Goal: Task Accomplishment & Management: Manage account settings

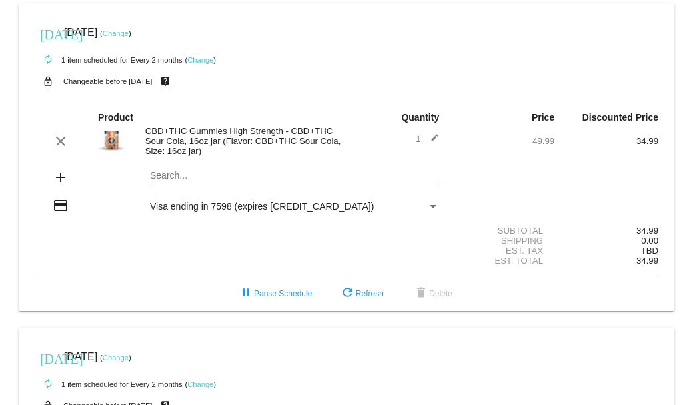
click at [197, 59] on link "Change" at bounding box center [200, 60] width 26 height 8
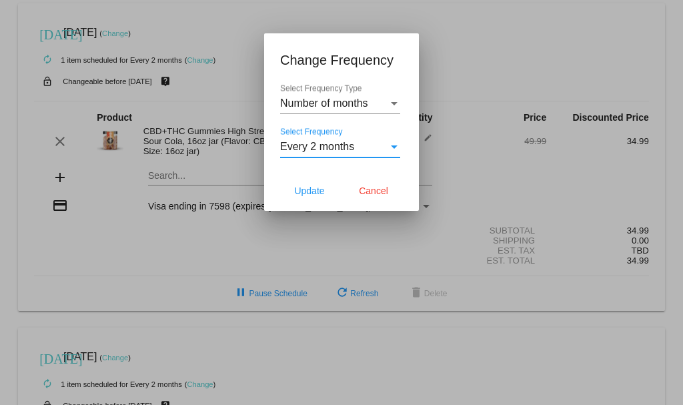
click at [394, 143] on div "Select Frequency" at bounding box center [394, 147] width 12 height 12
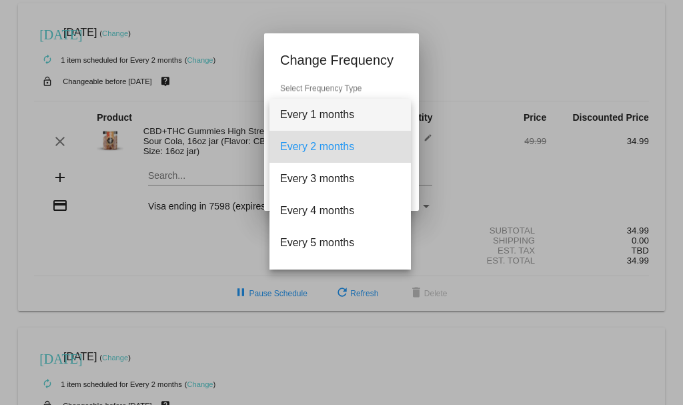
click at [323, 108] on span "Every 1 months" at bounding box center [340, 115] width 120 height 32
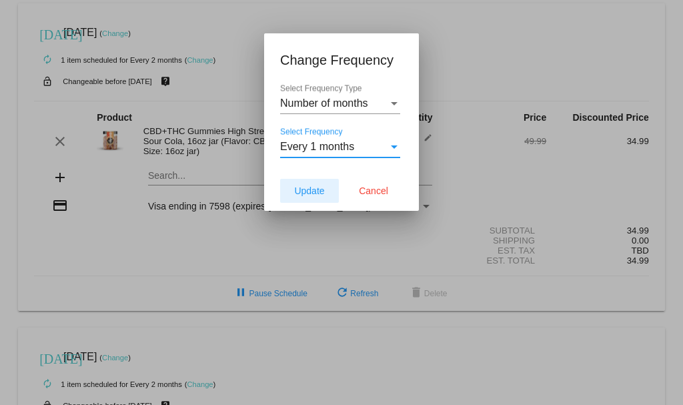
click at [307, 187] on span "Update" at bounding box center [309, 190] width 30 height 11
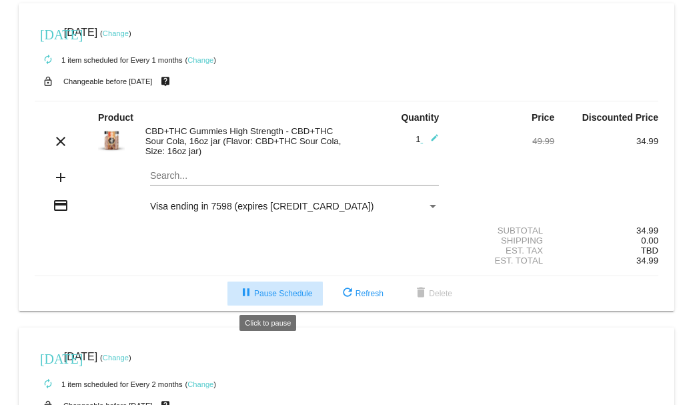
click at [265, 289] on span "pause Pause Schedule" at bounding box center [275, 293] width 74 height 9
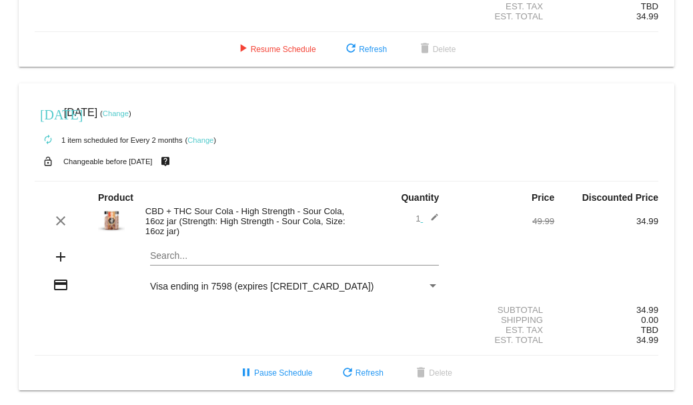
scroll to position [246, 0]
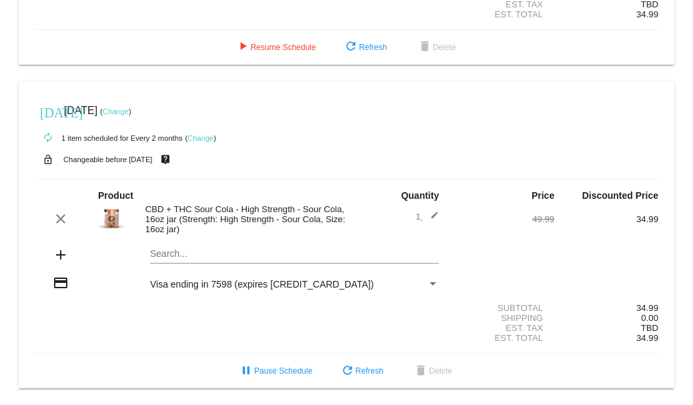
click at [129, 108] on link "Change" at bounding box center [116, 111] width 26 height 8
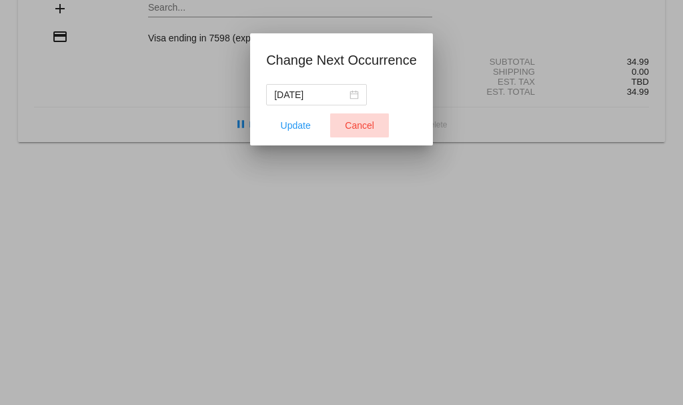
click at [354, 119] on button "Cancel" at bounding box center [359, 125] width 59 height 24
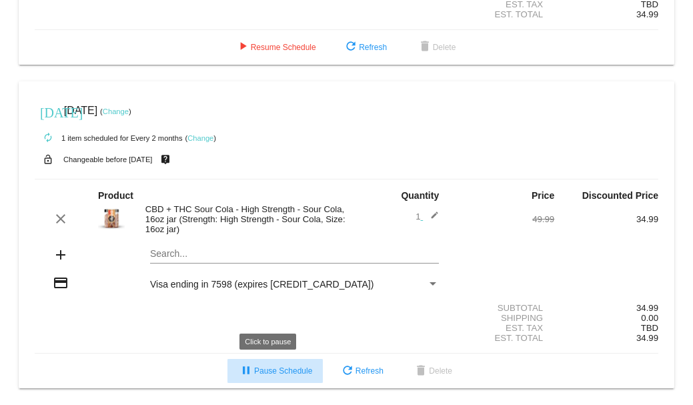
click at [268, 365] on button "pause Pause Schedule" at bounding box center [274, 371] width 95 height 24
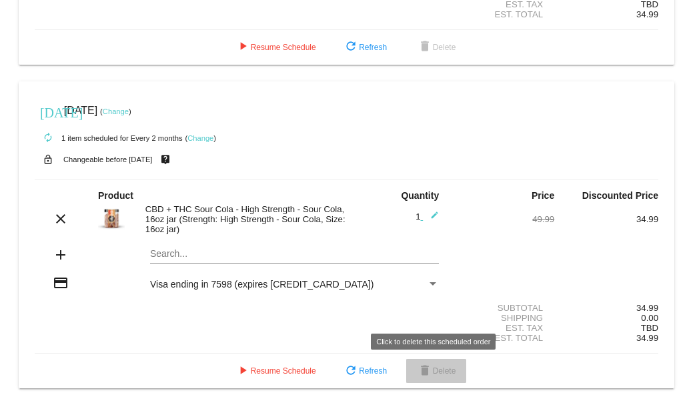
click at [427, 365] on mat-icon "delete" at bounding box center [425, 371] width 16 height 16
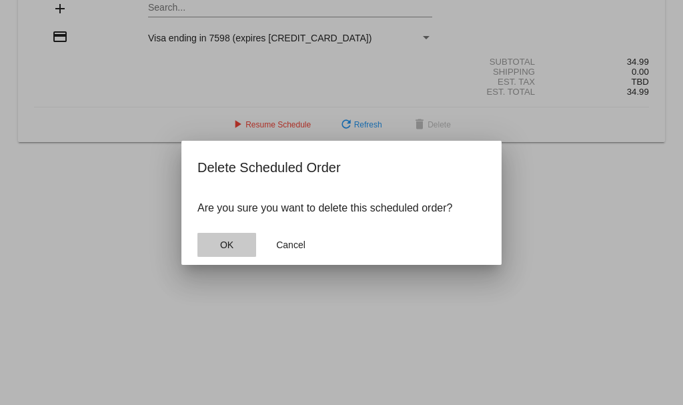
click at [225, 237] on button "OK" at bounding box center [226, 245] width 59 height 24
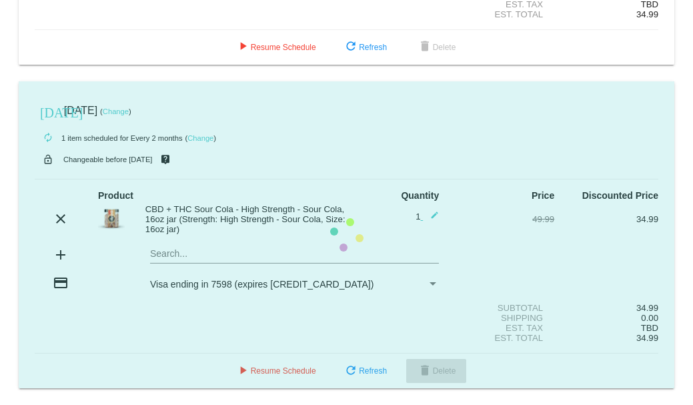
scroll to position [0, 0]
